Goal: Task Accomplishment & Management: Manage account settings

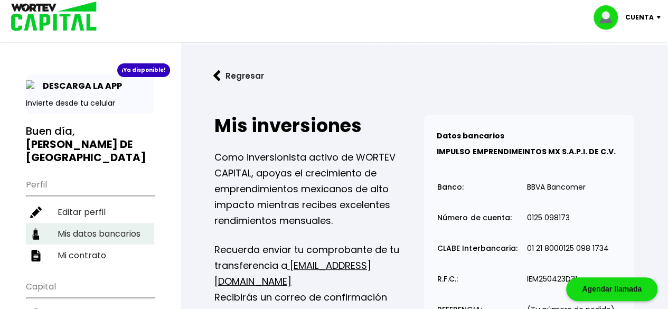
click at [137, 223] on li "Mis datos bancarios" at bounding box center [90, 234] width 128 height 22
select select "Banco Azteca"
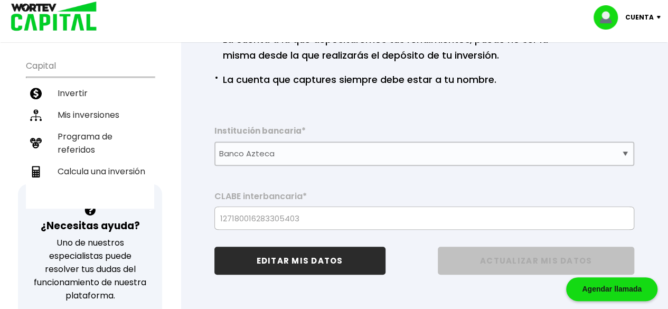
scroll to position [222, 0]
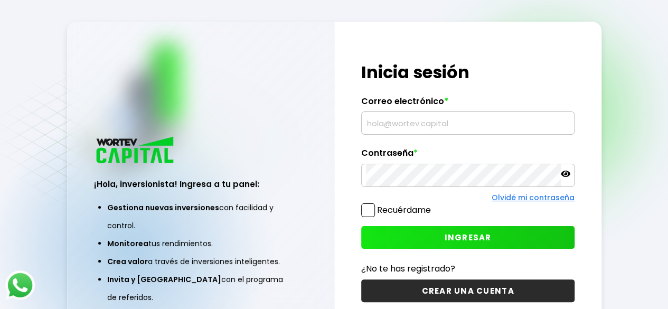
scroll to position [53, 0]
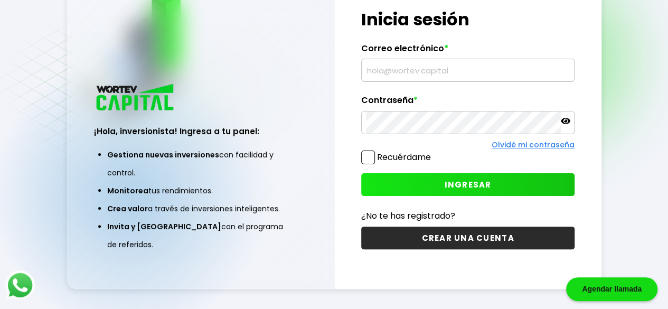
type input "[EMAIL_ADDRESS][DOMAIN_NAME]"
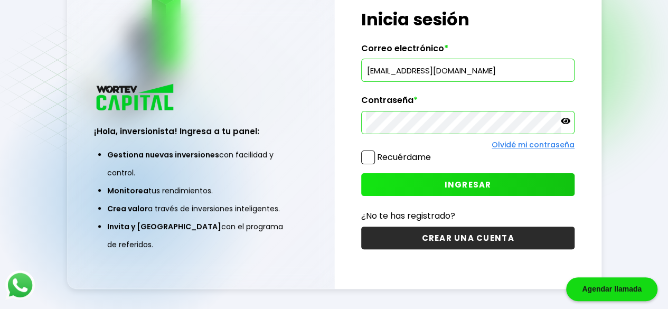
click at [562, 119] on icon at bounding box center [566, 121] width 10 height 6
click at [477, 181] on span "INGRESAR" at bounding box center [467, 184] width 47 height 11
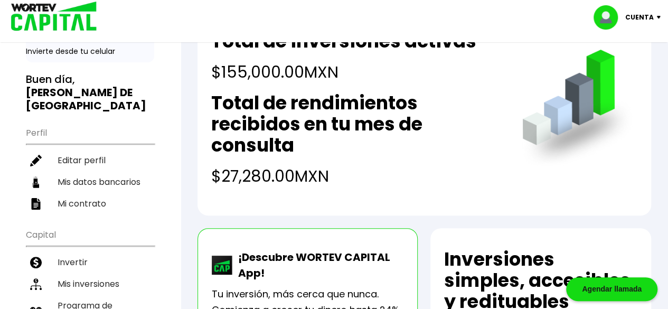
scroll to position [49, 0]
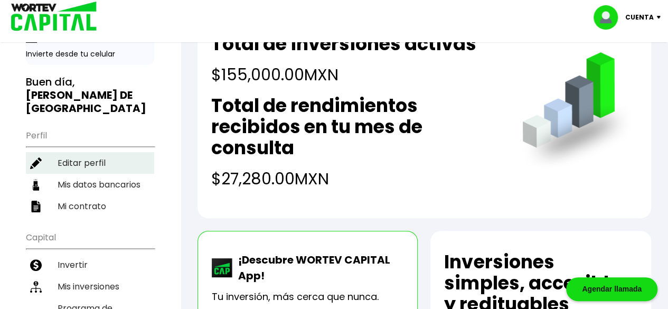
click at [96, 152] on li "Editar perfil" at bounding box center [90, 163] width 128 height 22
select select "Mujer"
select select "Bachillerato"
select select "DF"
select select "Banco Azteca"
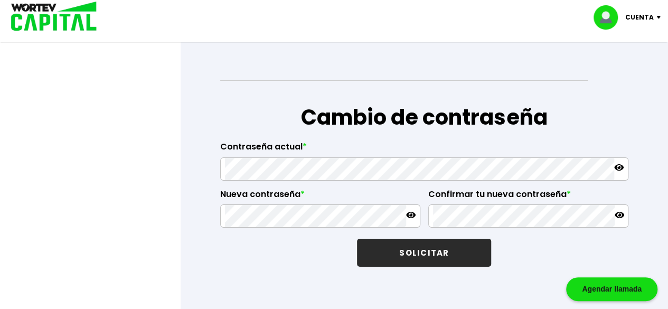
scroll to position [1817, 0]
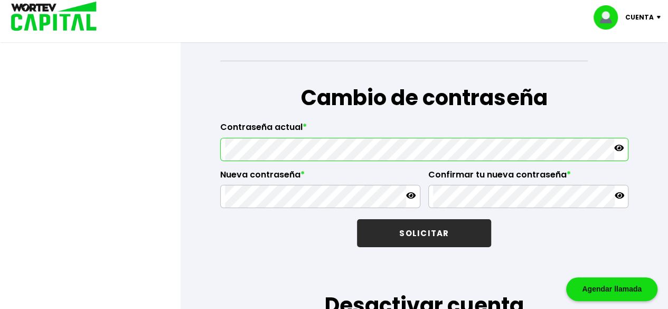
click at [617, 143] on icon at bounding box center [619, 148] width 10 height 10
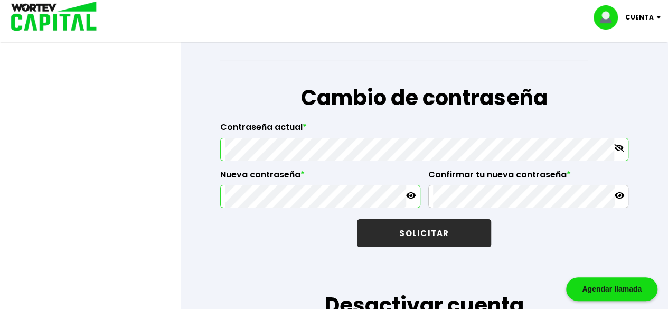
click at [411, 192] on icon at bounding box center [411, 195] width 10 height 6
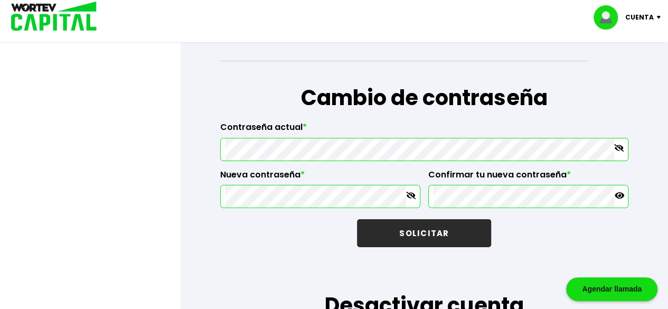
click at [614, 191] on icon at bounding box center [619, 196] width 10 height 10
click at [437, 221] on button "SOLICITAR" at bounding box center [424, 233] width 134 height 28
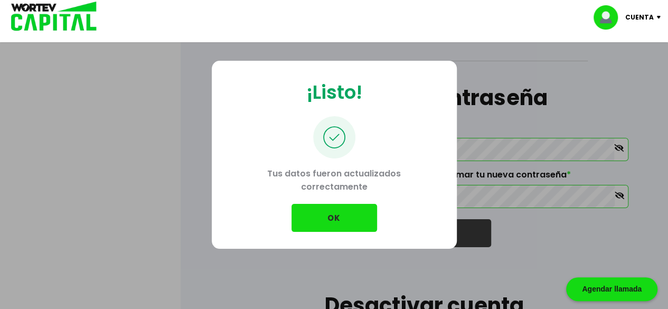
click at [345, 223] on button "OK" at bounding box center [334, 218] width 86 height 28
